Goal: Submit feedback/report problem: Provide input to the site owners about the experience or issues

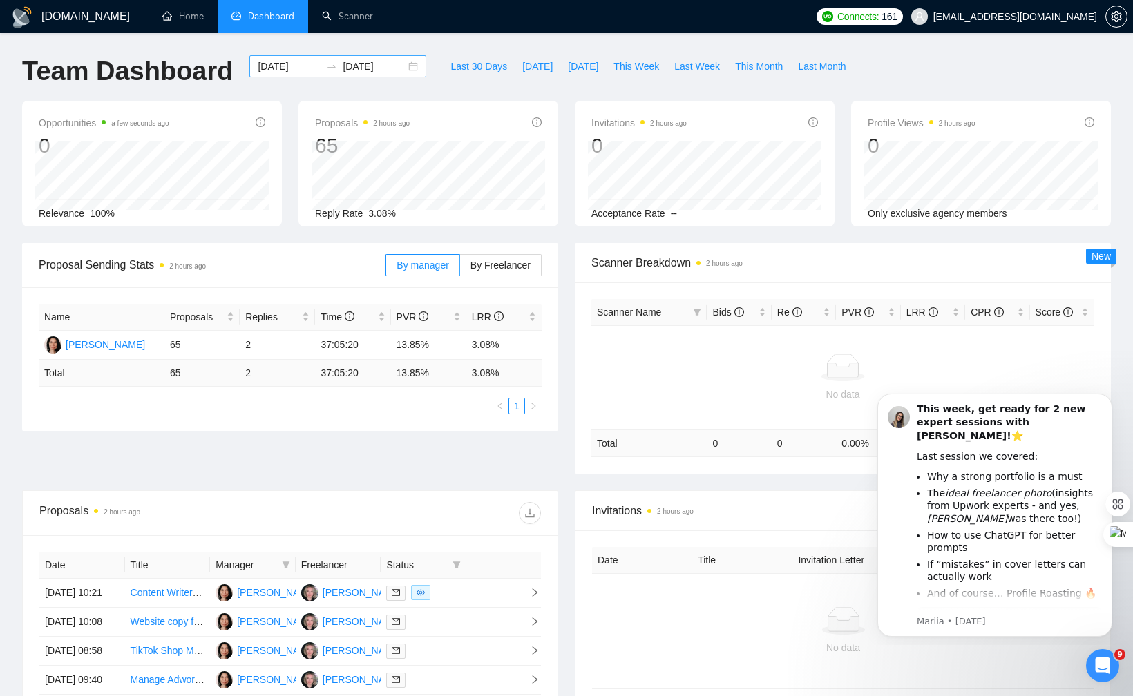
click at [405, 64] on div "[DATE] [DATE]" at bounding box center [337, 66] width 177 height 22
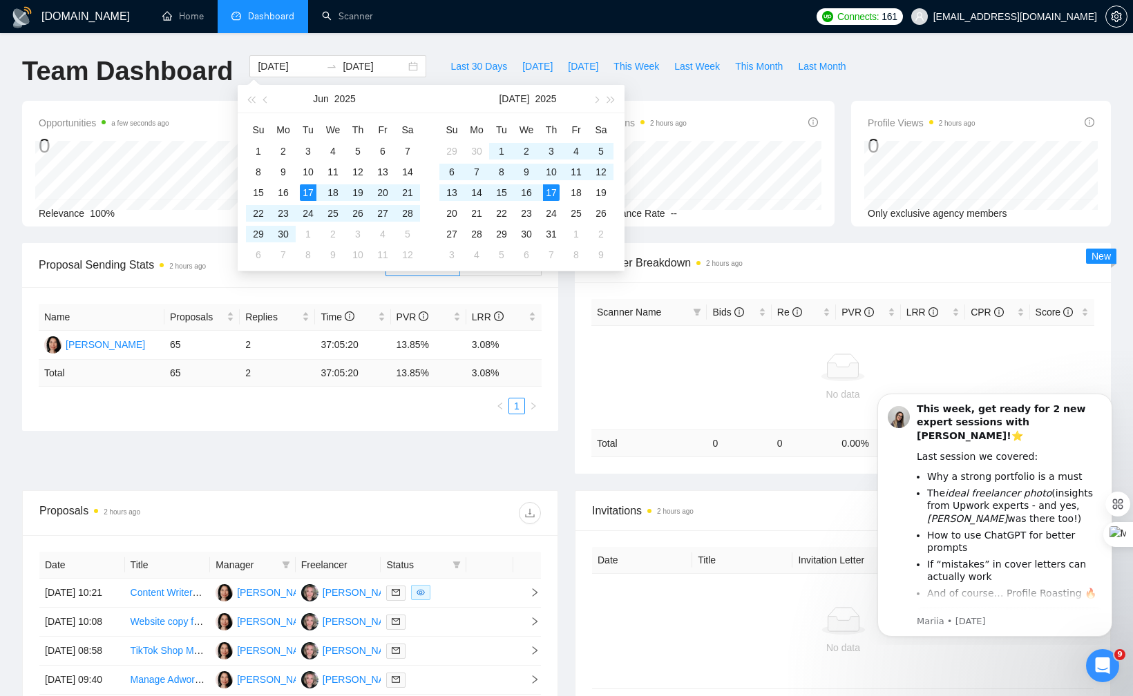
click at [524, 43] on div "[DOMAIN_NAME] Home Dashboard Scanner Connects: 161 [EMAIL_ADDRESS][DOMAIN_NAME]…" at bounding box center [566, 518] width 1133 height 1037
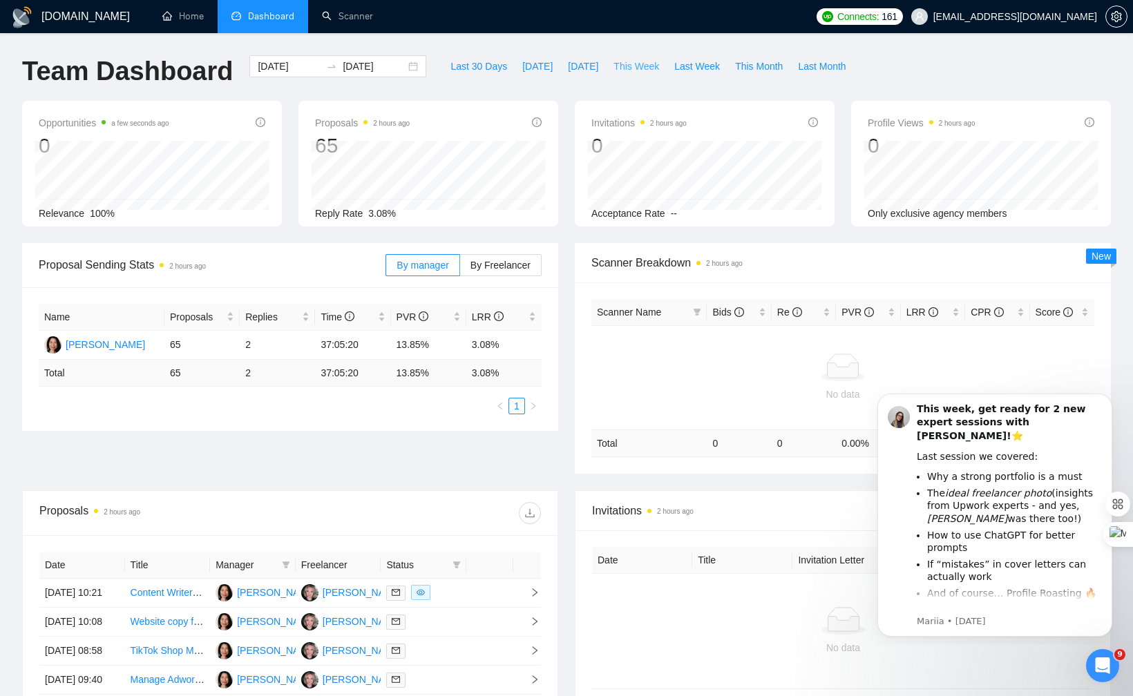
click at [628, 60] on span "This Week" at bounding box center [636, 66] width 46 height 15
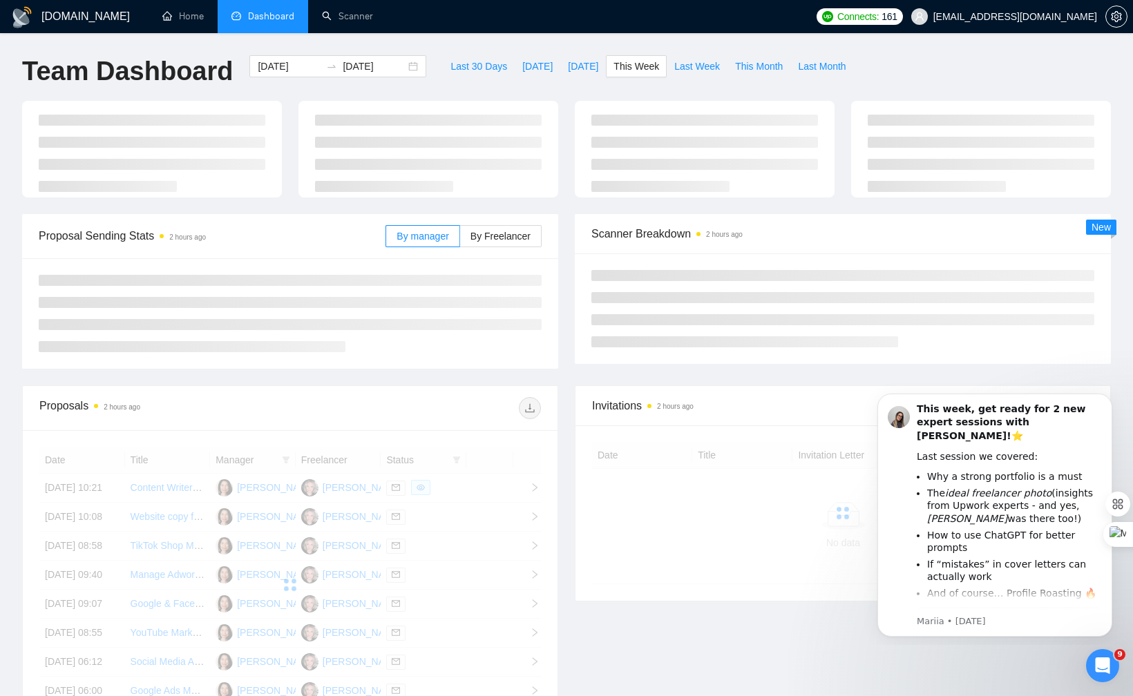
type input "[DATE]"
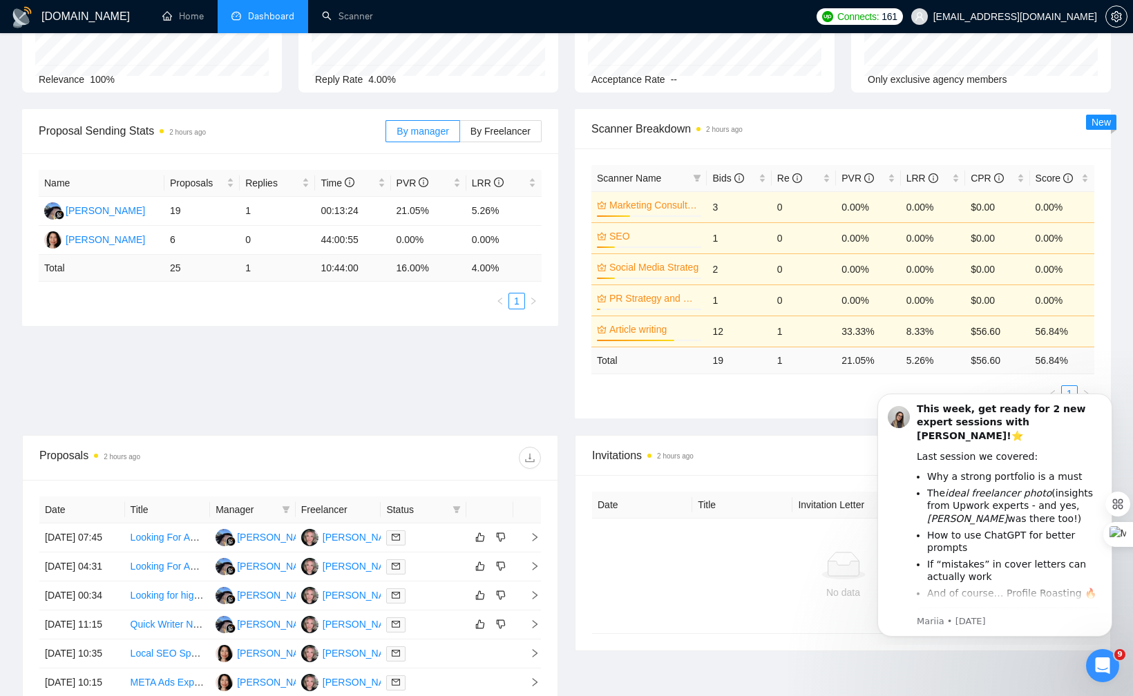
scroll to position [137, 0]
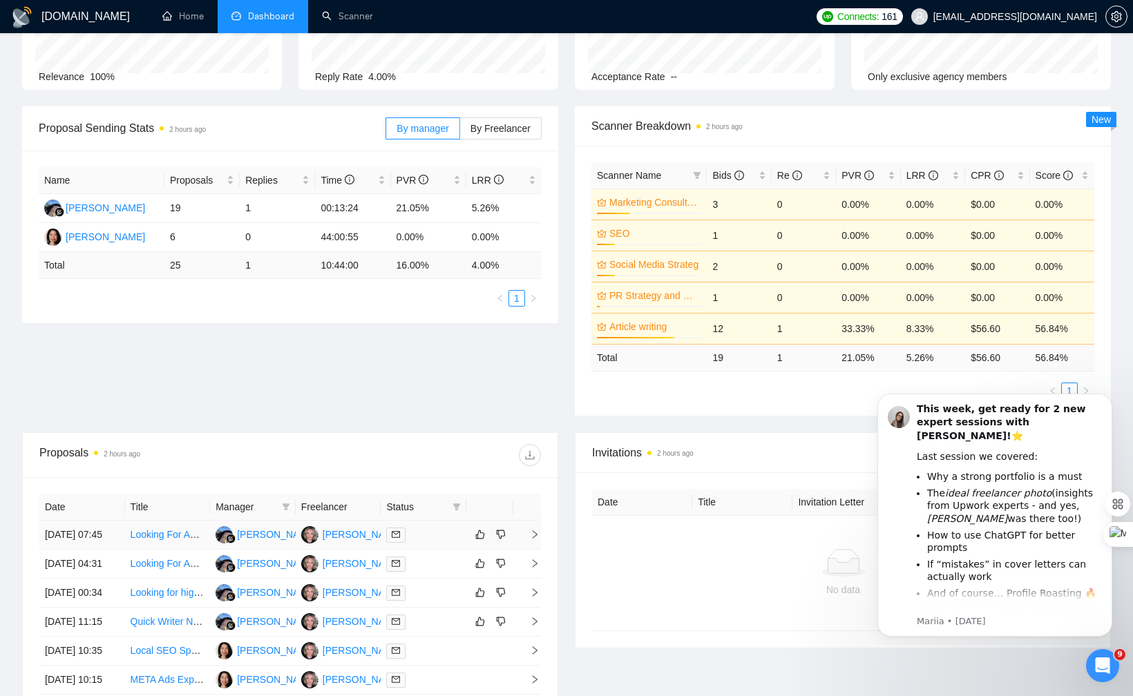
click at [427, 550] on td at bounding box center [424, 535] width 86 height 29
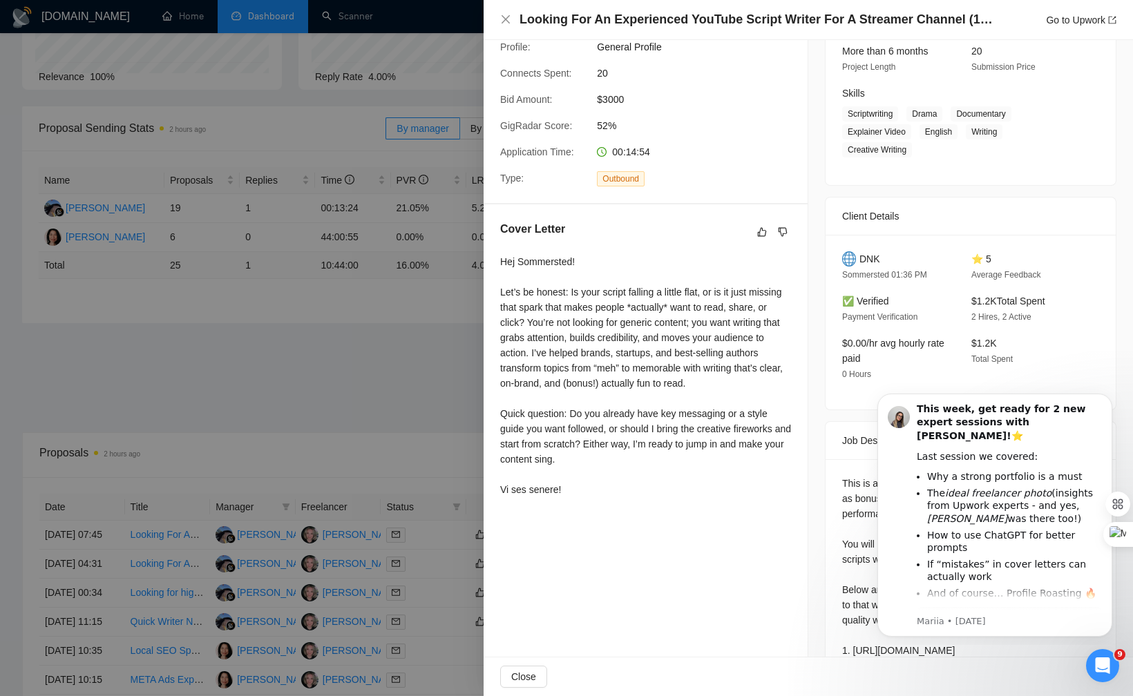
scroll to position [198, 0]
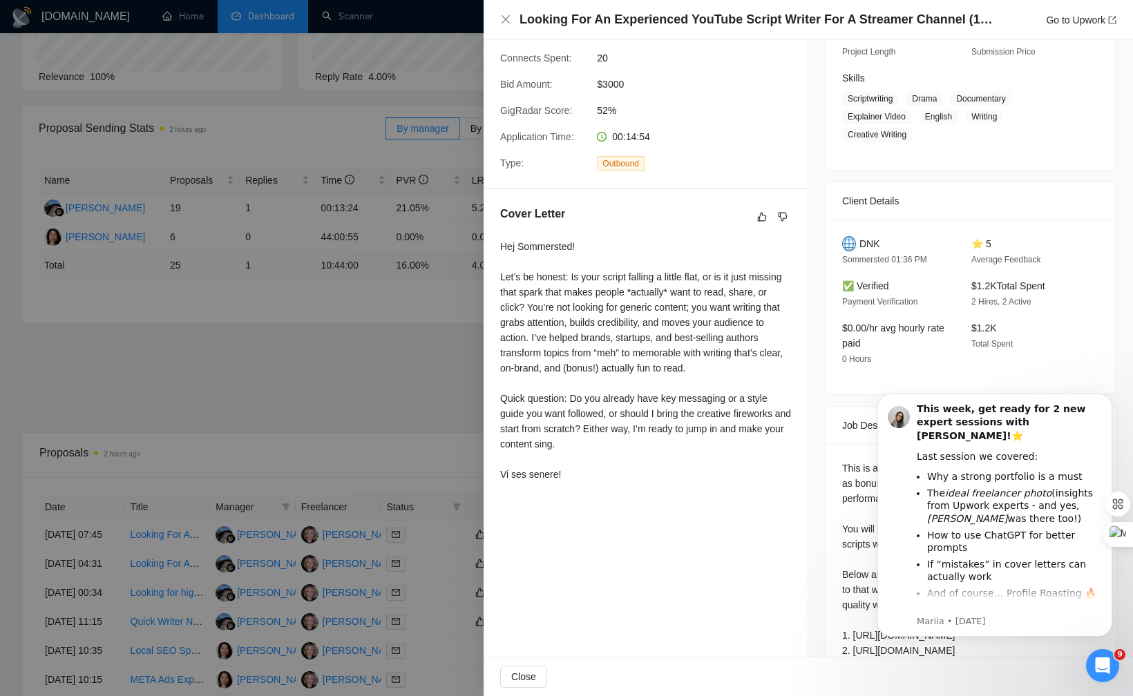
click at [305, 340] on div at bounding box center [566, 348] width 1133 height 696
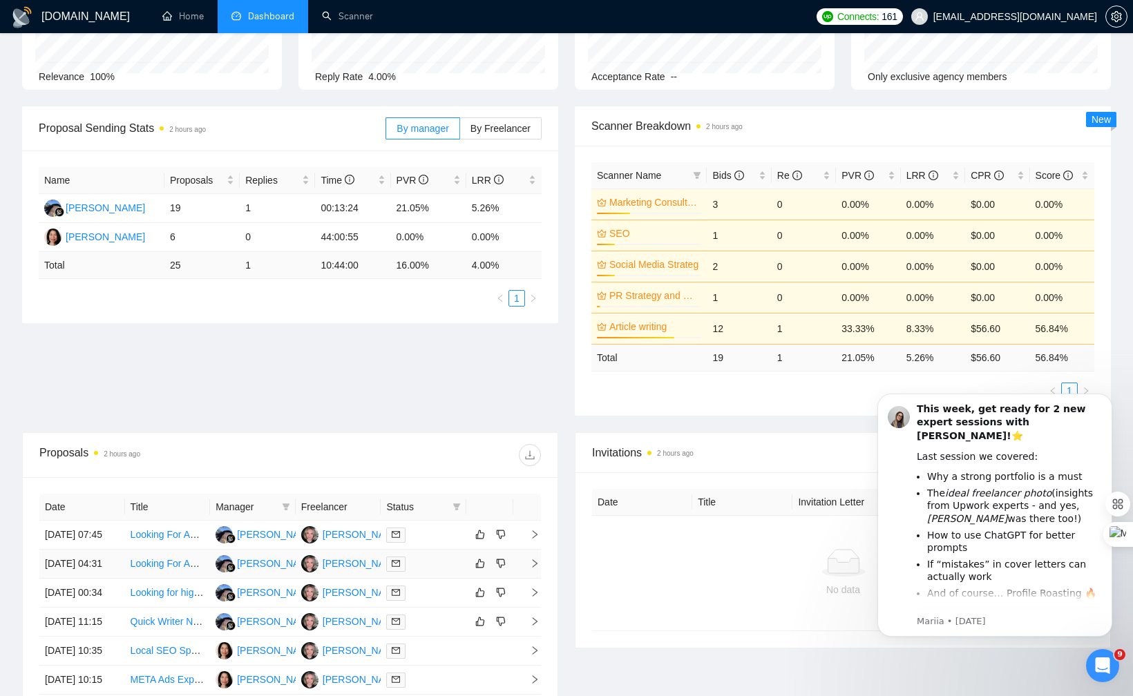
click at [439, 579] on td at bounding box center [424, 564] width 86 height 29
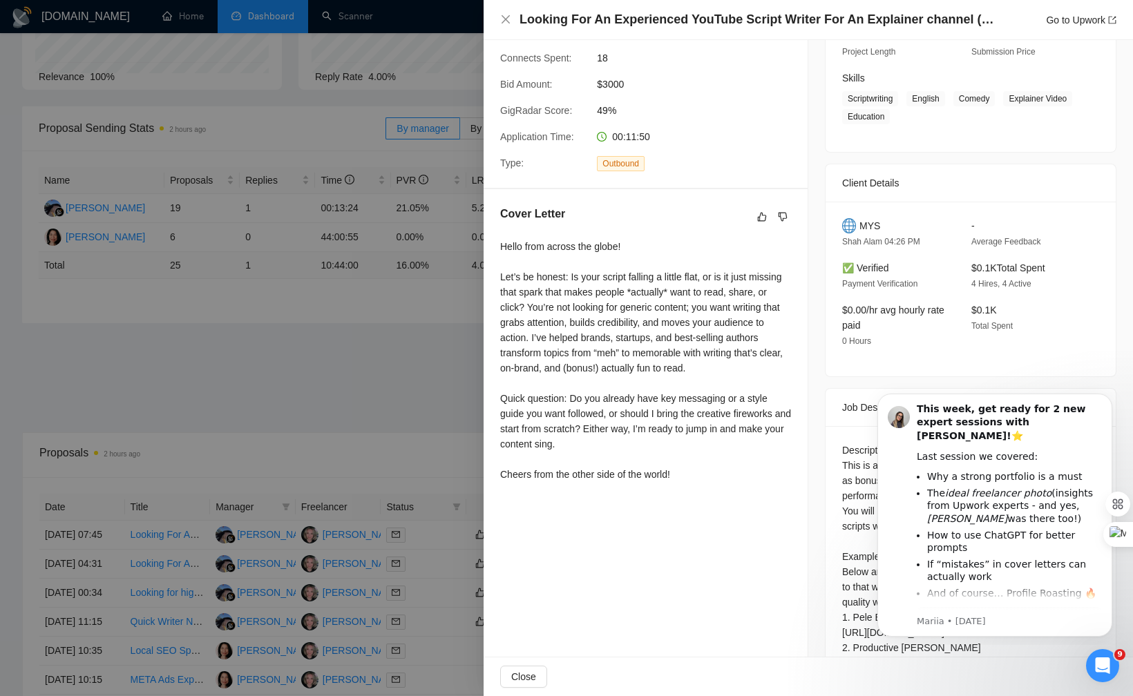
click at [325, 451] on div at bounding box center [566, 348] width 1133 height 696
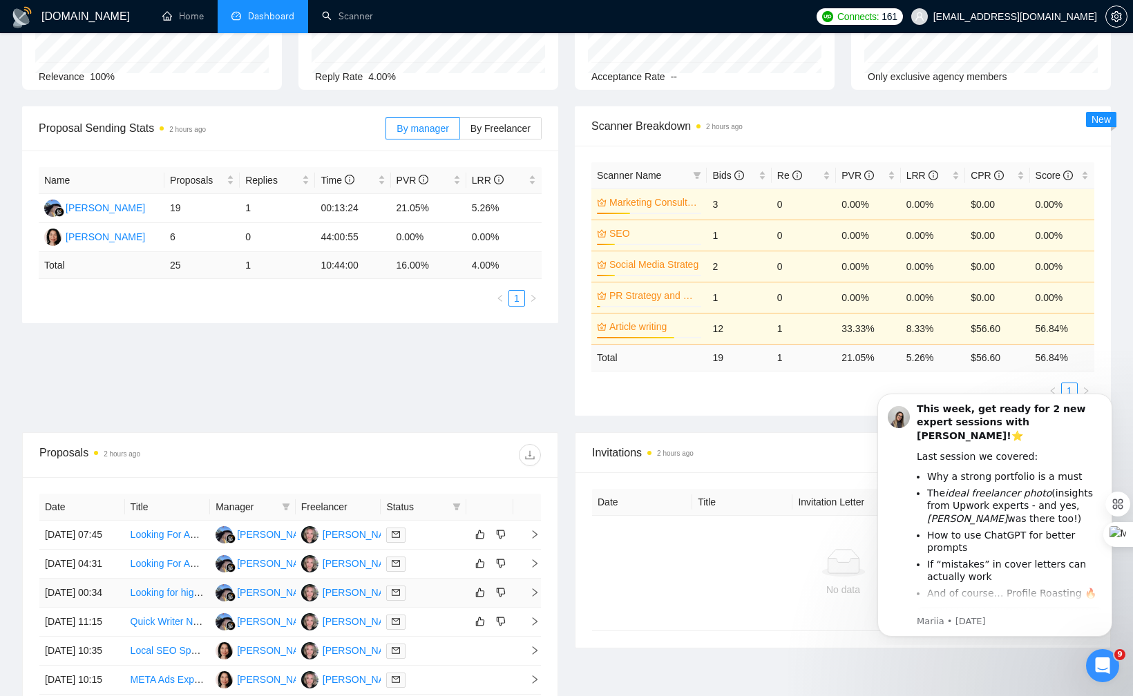
click at [430, 601] on div at bounding box center [423, 593] width 75 height 16
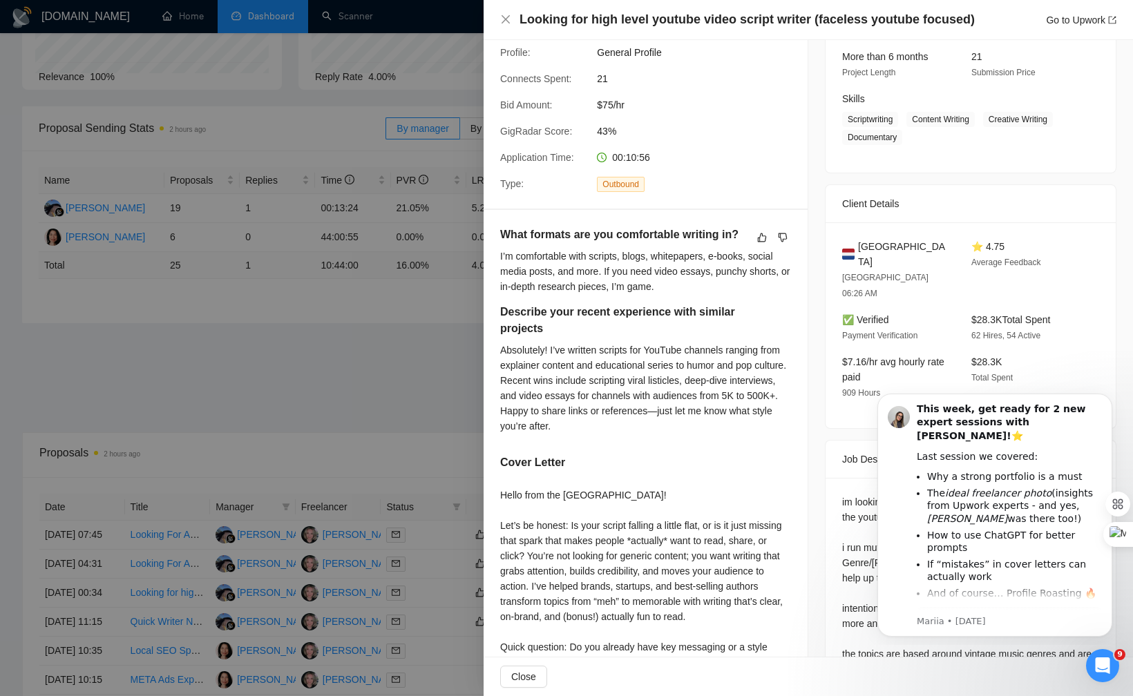
scroll to position [171, 0]
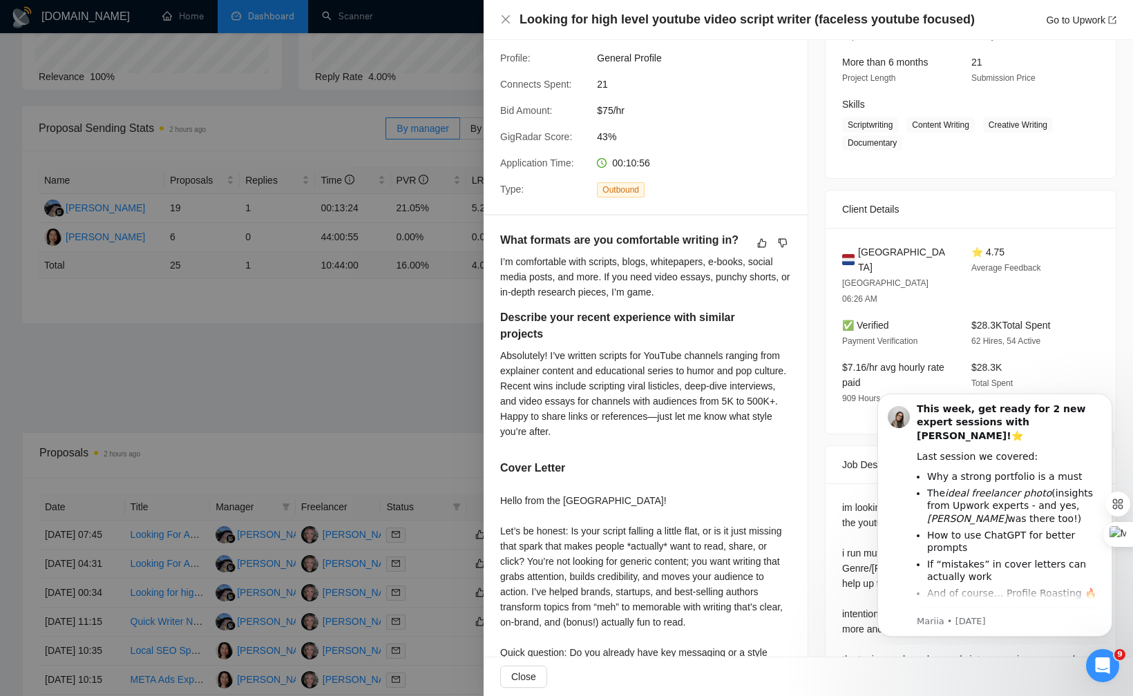
click at [371, 424] on div at bounding box center [566, 348] width 1133 height 696
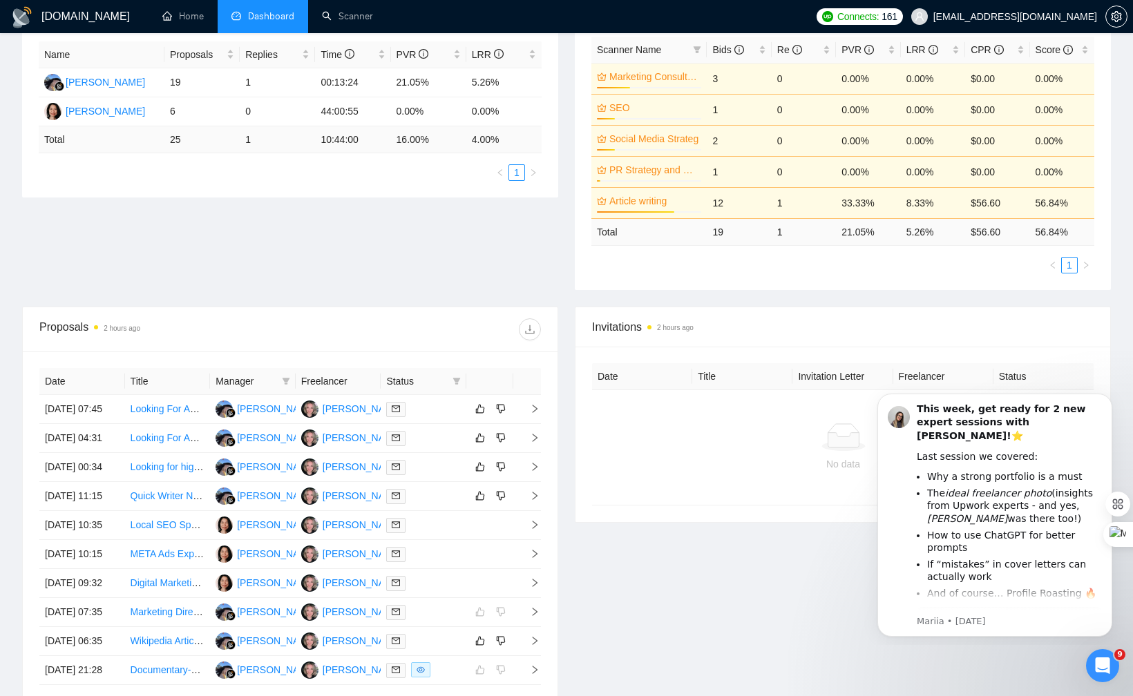
scroll to position [289, 0]
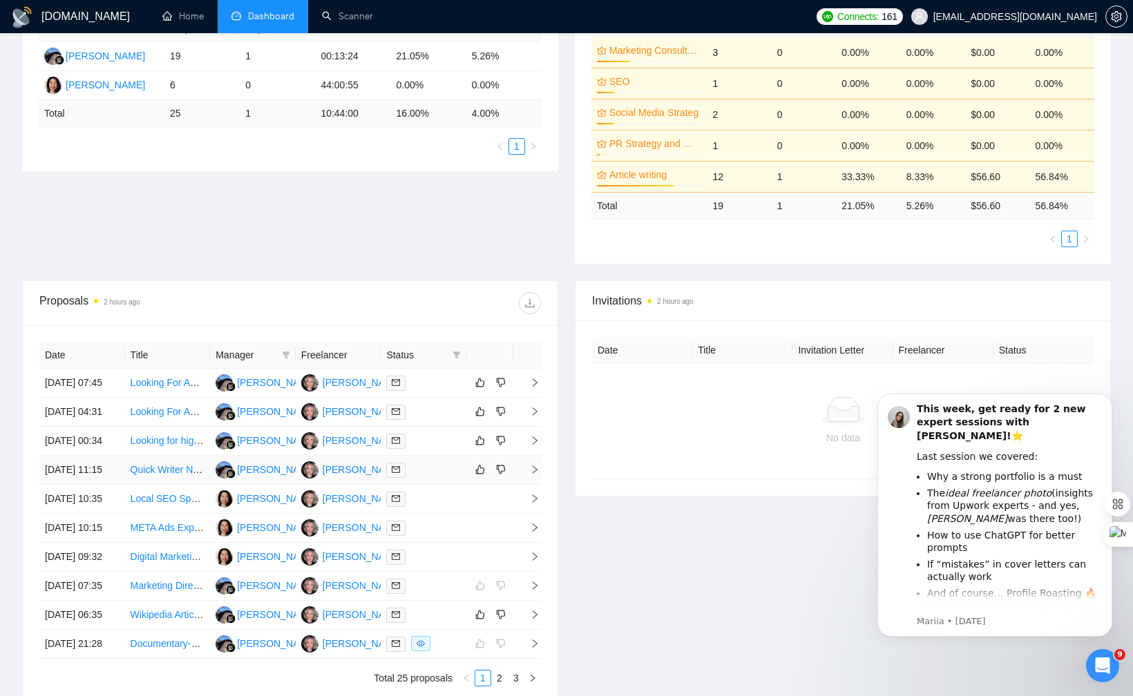
click at [451, 478] on div at bounding box center [423, 470] width 75 height 16
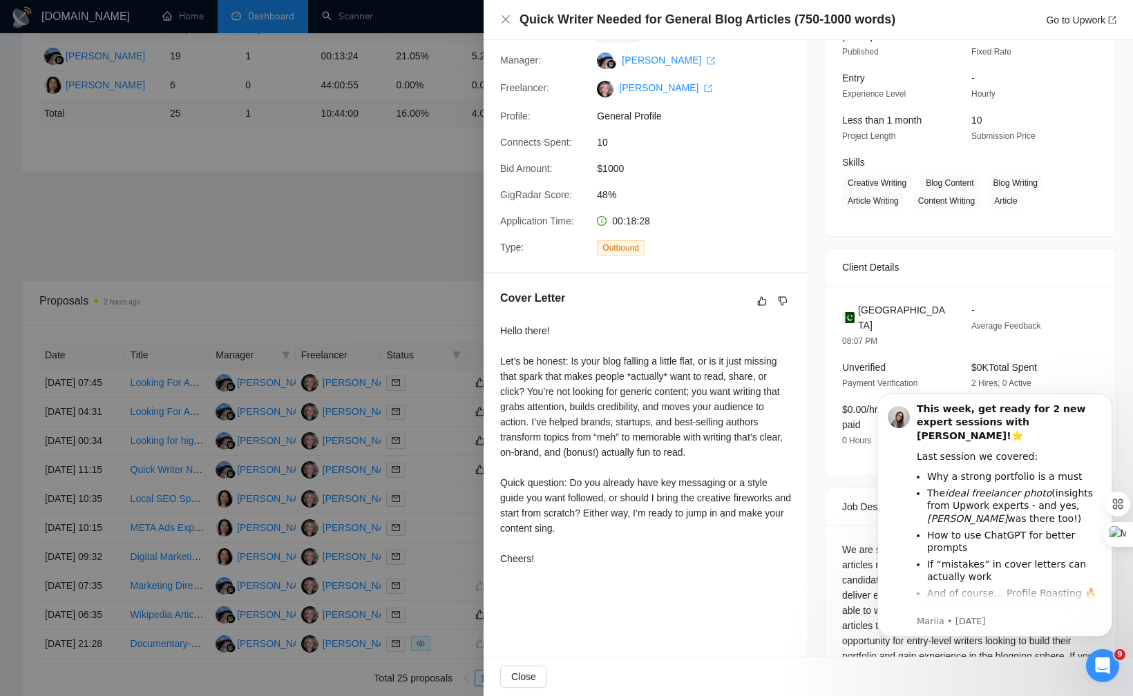
scroll to position [114, 0]
click at [757, 305] on button "button" at bounding box center [761, 300] width 17 height 17
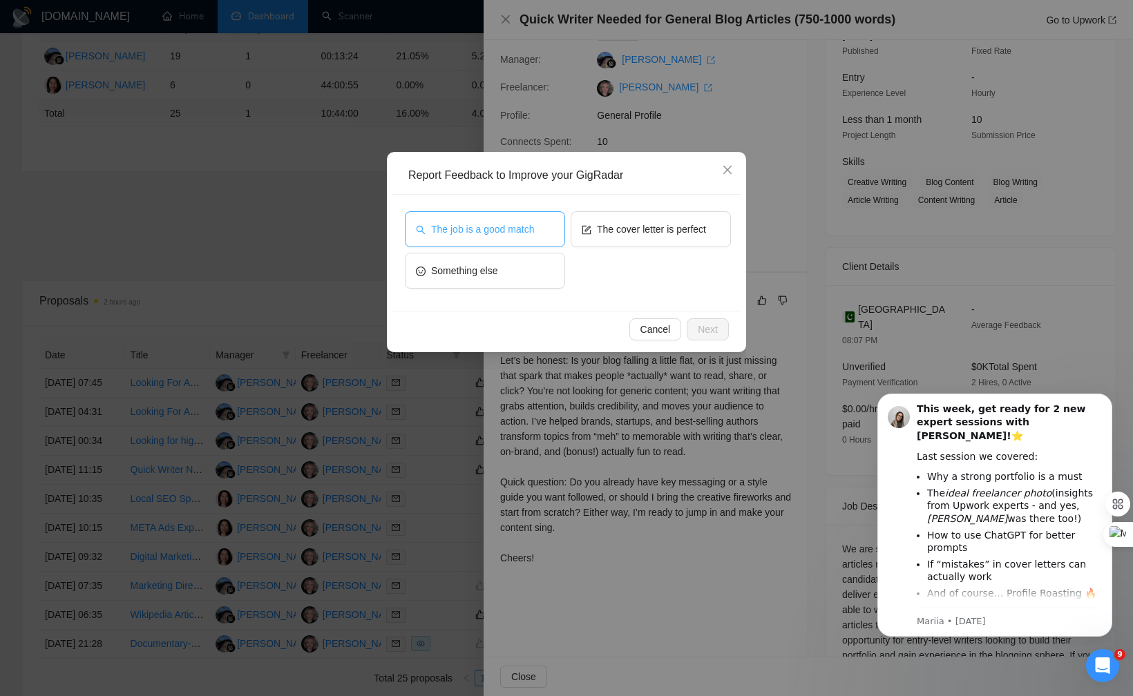
click at [516, 224] on span "The job is a good match" at bounding box center [482, 229] width 103 height 15
click at [730, 324] on div "Cancel Next" at bounding box center [566, 329] width 349 height 37
click at [715, 327] on span "Next" at bounding box center [707, 329] width 20 height 15
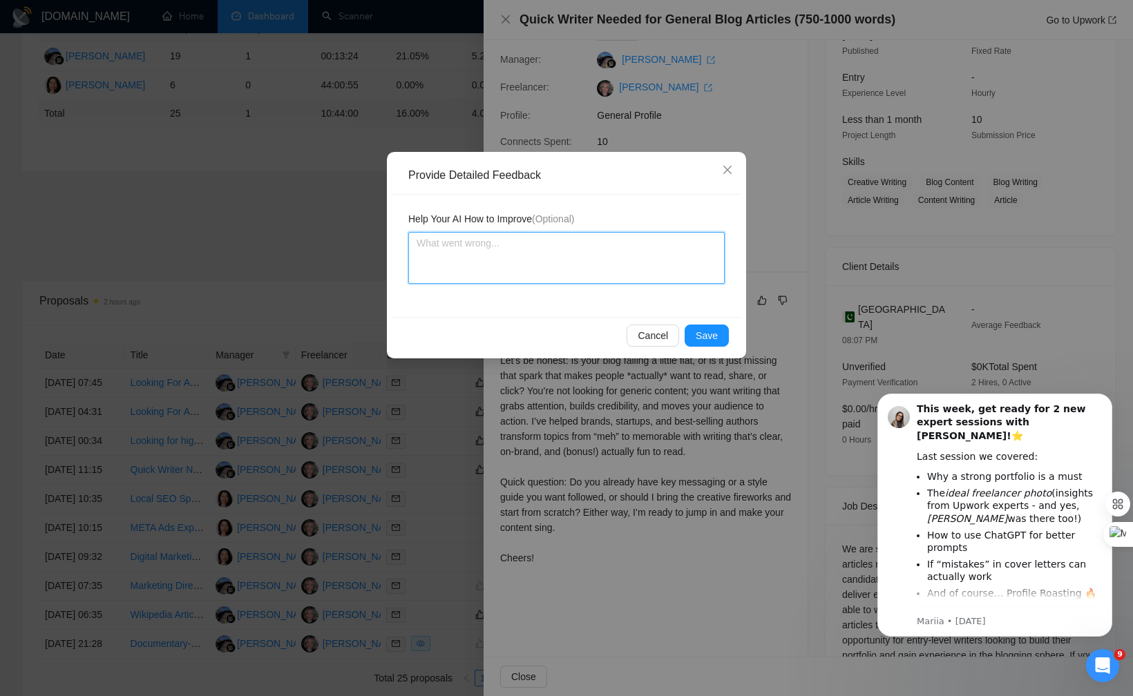
click at [581, 266] on textarea at bounding box center [566, 258] width 316 height 52
type textarea "Ca"
type textarea "Can"
type textarea "Can y"
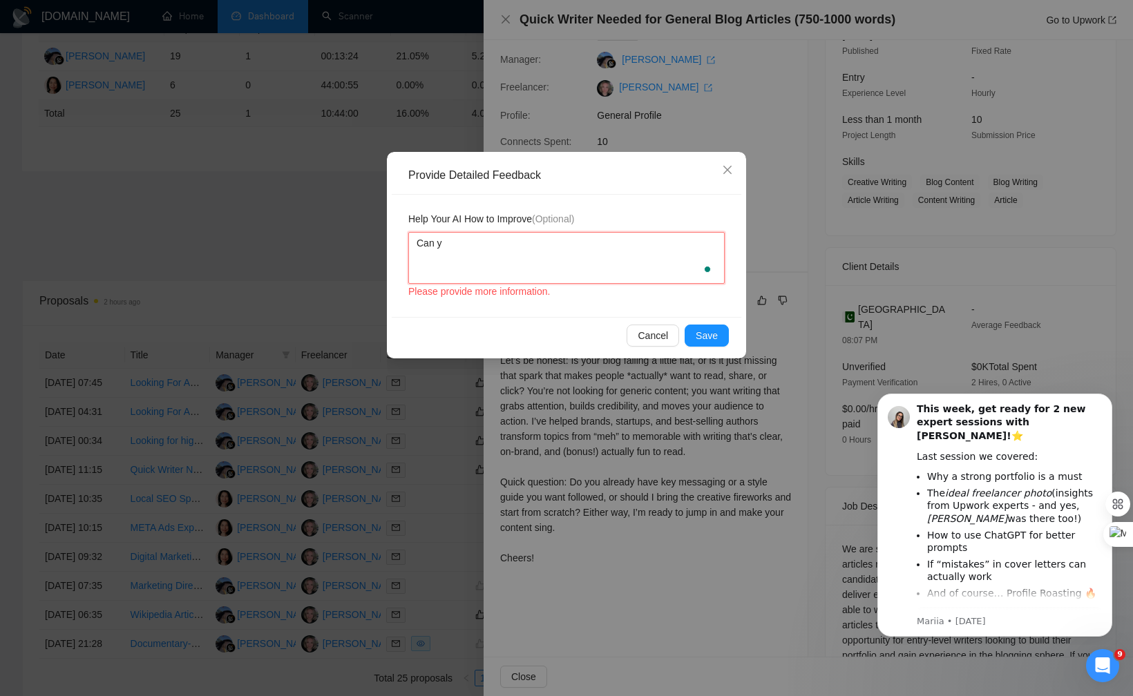
type textarea "Can yo"
type textarea "Can you"
type textarea "Can you p"
type textarea "Can you pl"
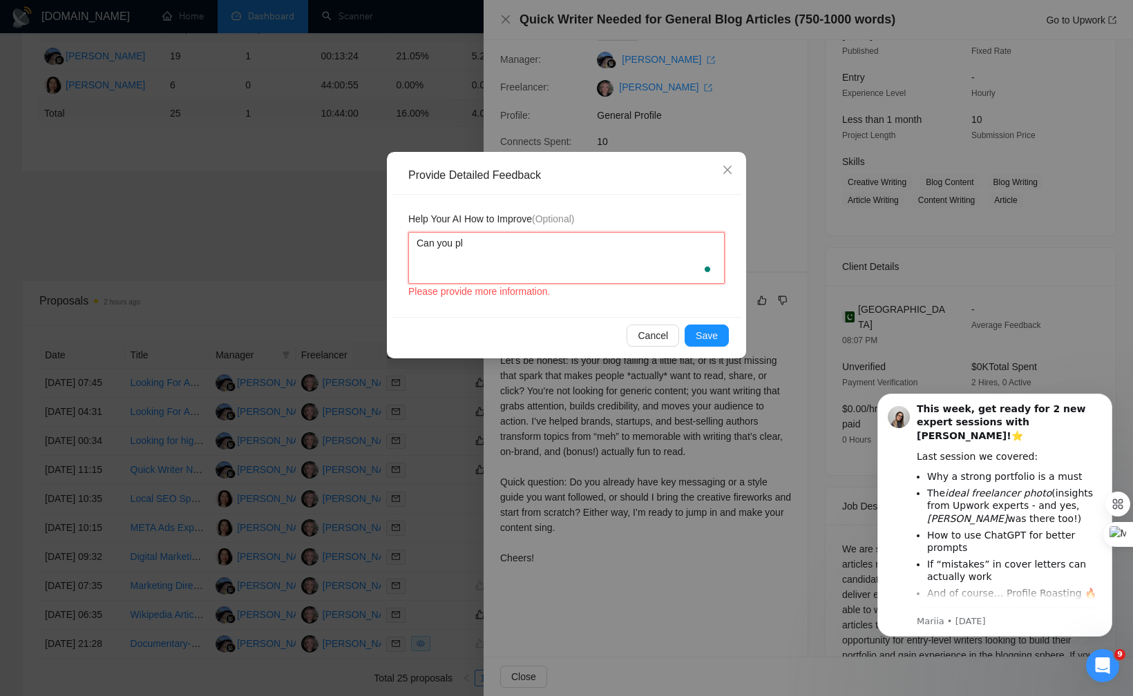
type textarea "Can you ple"
type textarea "Can you plea"
type textarea "Can you pleas"
type textarea "Can you please"
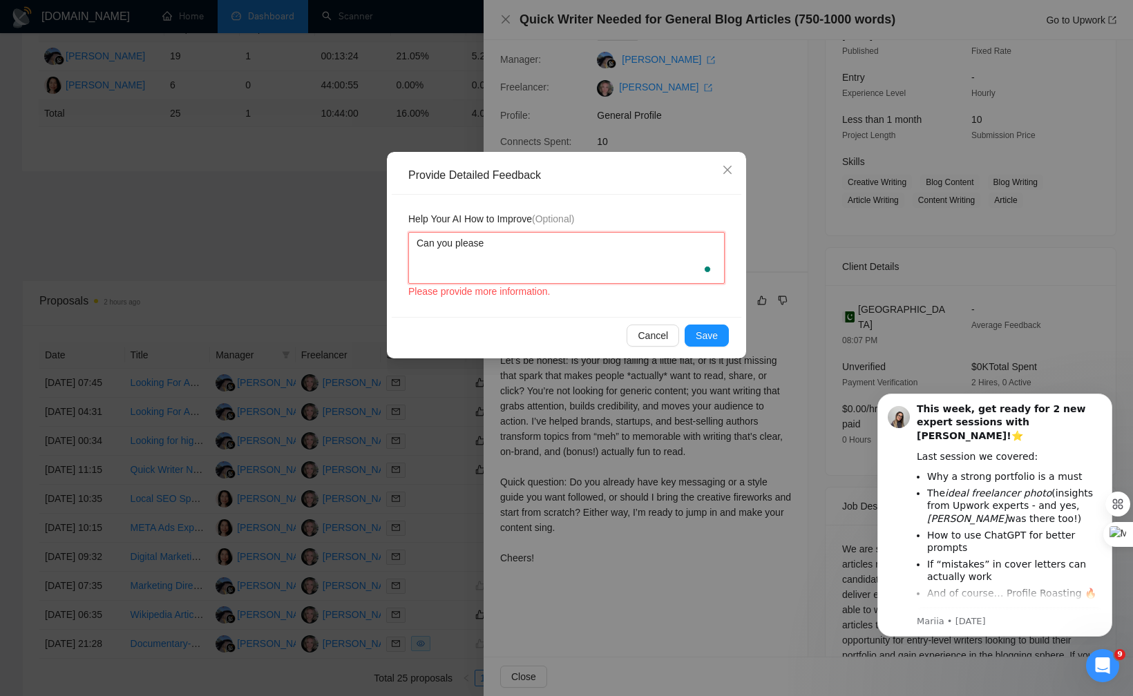
type textarea "Can you please s"
type textarea "Can you please st"
type textarea "Can you please sto"
type textarea "Can you please stop"
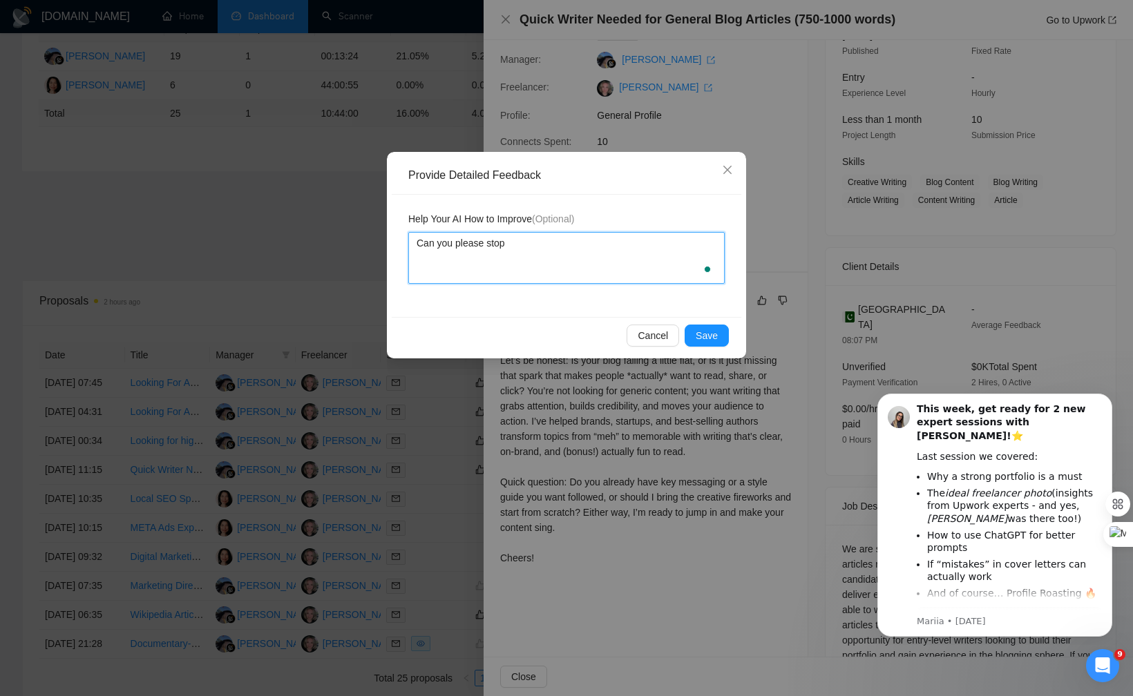
type textarea "Can you please stop m"
type textarea "Can you please stop ma"
type textarea "Can you please stop mau"
type textarea "Can you please stop ma"
type textarea "Can you please stop mai"
